Goal: Task Accomplishment & Management: Manage account settings

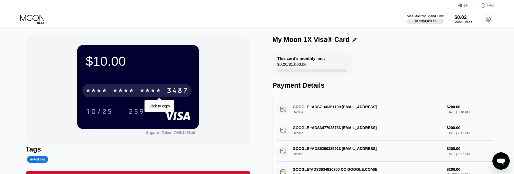
click at [141, 88] on div "* * * *" at bounding box center [151, 91] width 22 height 9
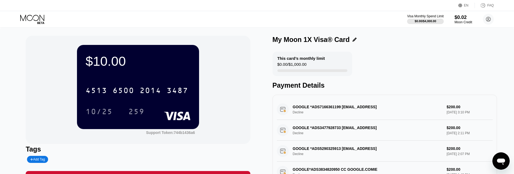
click at [36, 18] on icon at bounding box center [32, 19] width 25 height 9
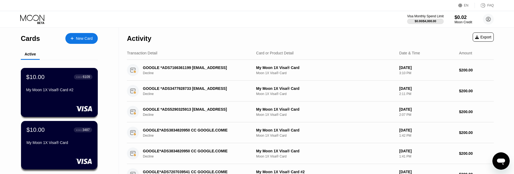
click at [69, 85] on div "$10.00 ● ● ● ● 6109 My Moon 1X Visa® Card #2" at bounding box center [59, 83] width 66 height 21
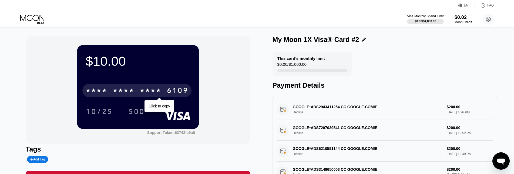
click at [133, 92] on div "* * * *" at bounding box center [124, 91] width 22 height 9
